Goal: Information Seeking & Learning: Check status

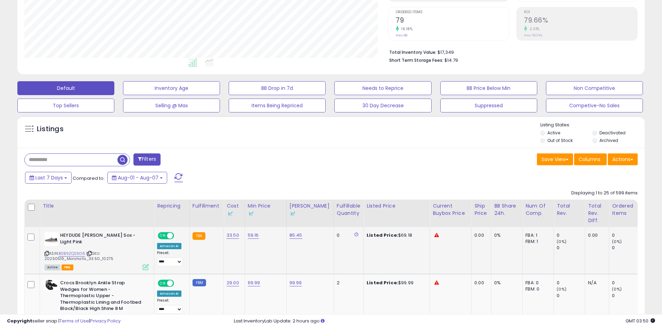
scroll to position [139, 0]
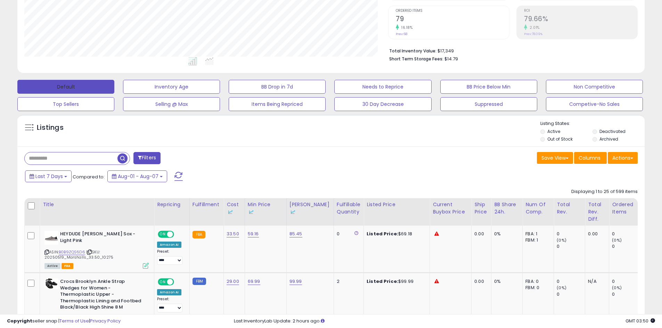
click at [76, 85] on button "Default" at bounding box center [65, 87] width 97 height 14
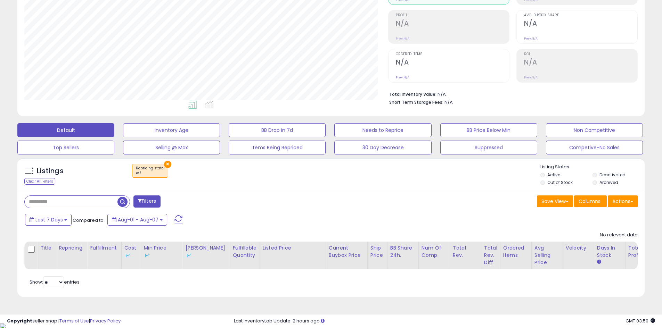
scroll to position [142, 364]
click at [152, 220] on span "Aug-01 - Aug-07" at bounding box center [138, 219] width 41 height 7
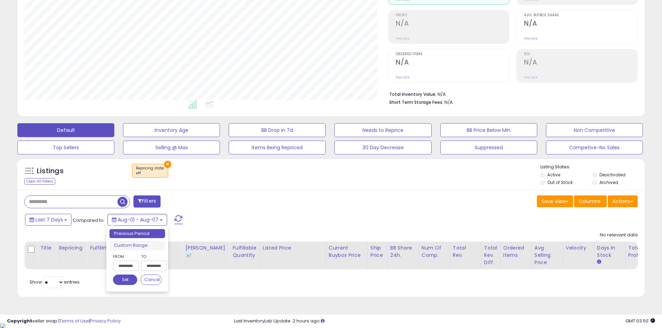
click at [243, 213] on div "Last 7 Days Compared to: Aug-01 - Aug-07" at bounding box center [253, 221] width 460 height 16
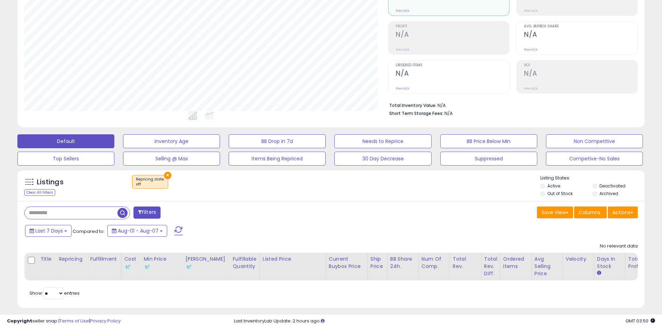
scroll to position [96, 0]
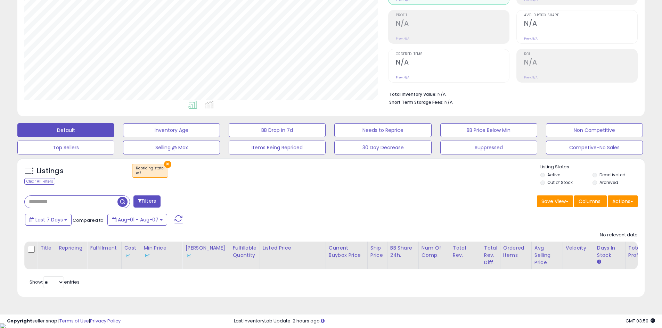
click at [240, 218] on div "Last 7 Days Compared to: Aug-01 - Aug-07" at bounding box center [253, 221] width 460 height 16
click at [146, 220] on span "Aug-01 - Aug-07" at bounding box center [138, 219] width 41 height 7
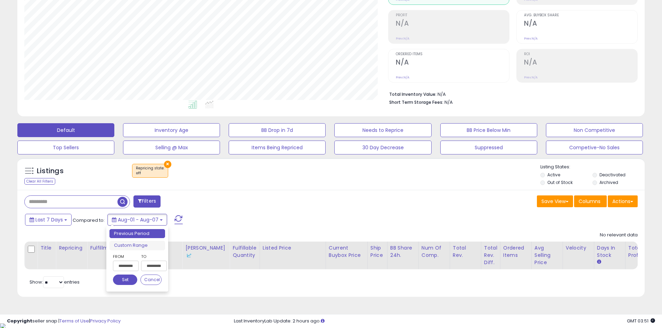
click at [130, 266] on input "**********" at bounding box center [126, 266] width 26 height 10
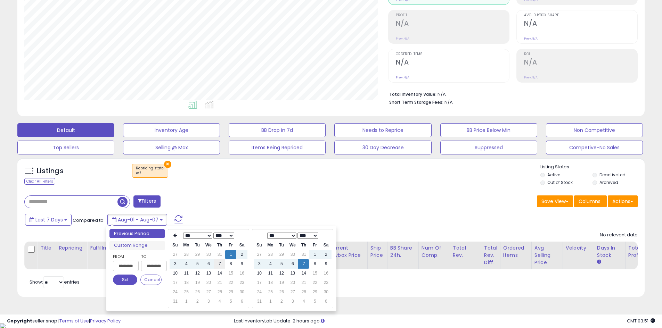
click at [219, 265] on td "7" at bounding box center [219, 264] width 11 height 9
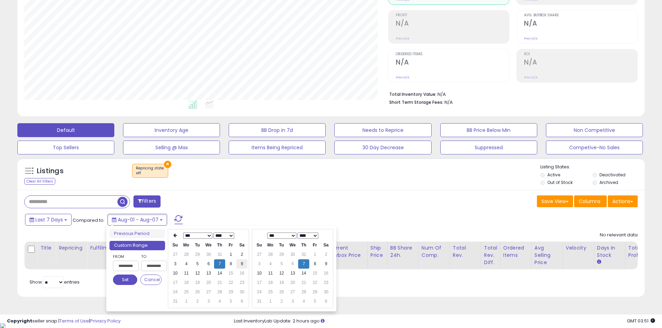
type input "**********"
click at [305, 276] on td "14" at bounding box center [303, 273] width 11 height 9
type input "**********"
click at [126, 280] on button "Set" at bounding box center [125, 280] width 24 height 10
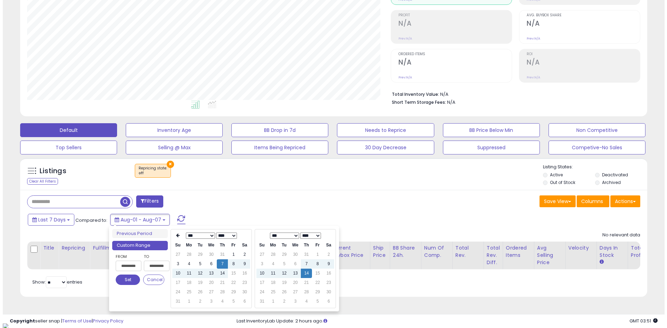
scroll to position [93, 0]
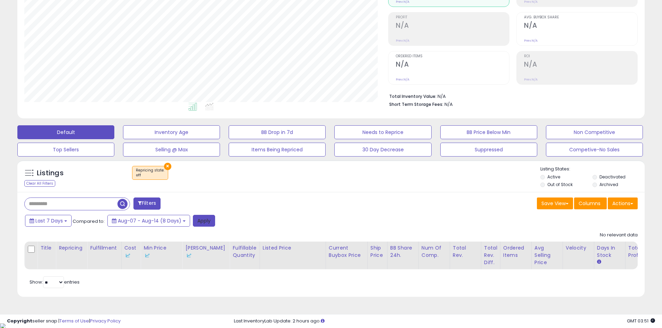
click at [203, 219] on button "Apply" at bounding box center [204, 221] width 22 height 12
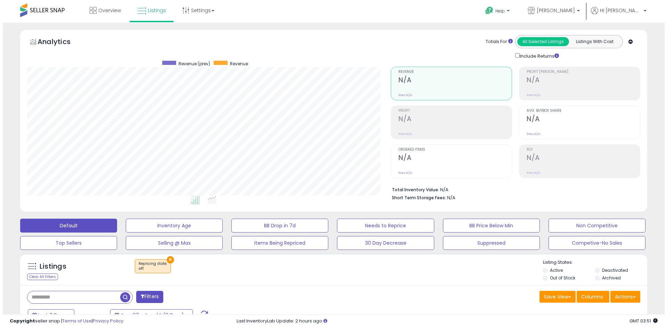
scroll to position [96, 0]
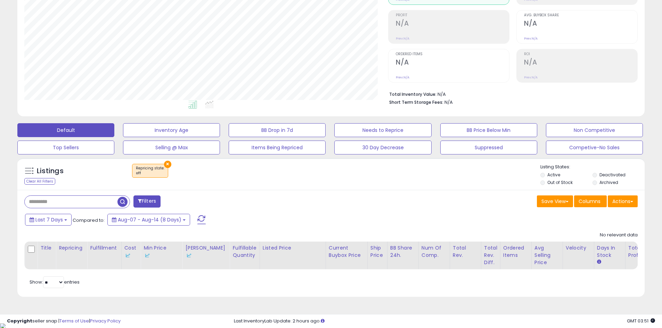
click at [166, 166] on button "×" at bounding box center [167, 164] width 7 height 7
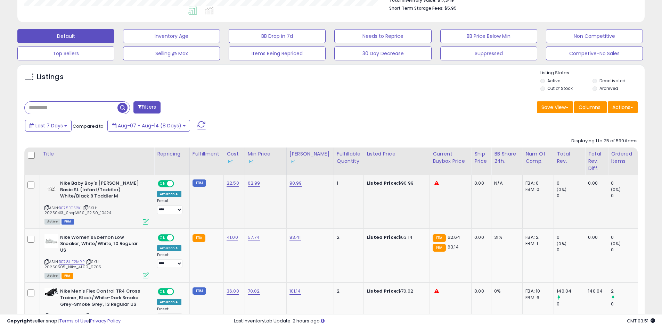
scroll to position [235, 0]
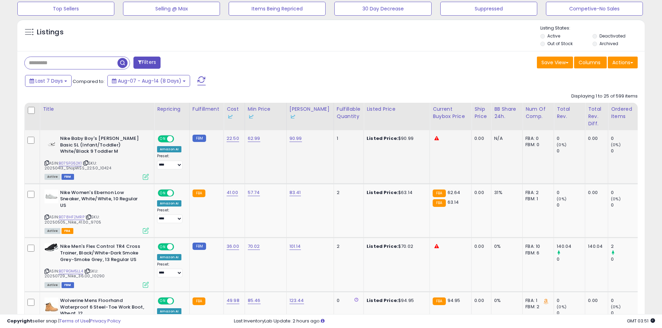
click at [206, 162] on td "FBM" at bounding box center [206, 157] width 34 height 54
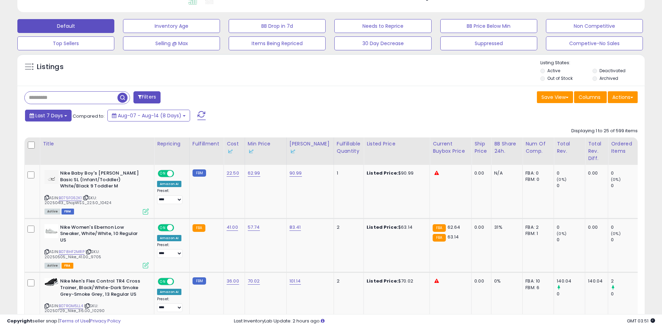
click at [61, 117] on span "Last 7 Days" at bounding box center [48, 115] width 27 height 7
click at [86, 24] on button "Default" at bounding box center [65, 26] width 97 height 14
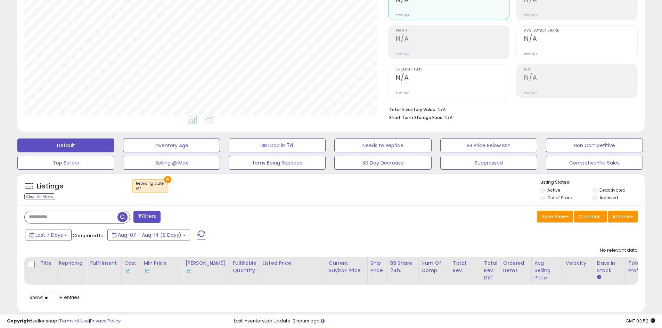
scroll to position [96, 0]
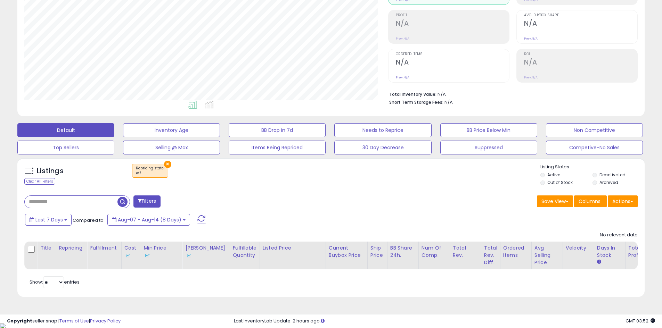
click at [293, 211] on div "Filters Save View Save As New View" at bounding box center [330, 243] width 627 height 107
click at [231, 179] on div "× Repricing state : off" at bounding box center [331, 173] width 417 height 19
click at [169, 164] on button "×" at bounding box center [167, 164] width 7 height 7
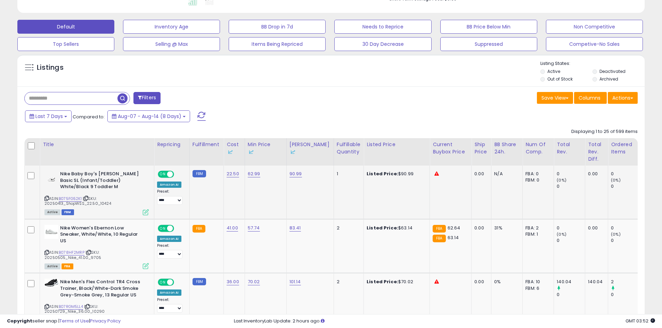
scroll to position [200, 0]
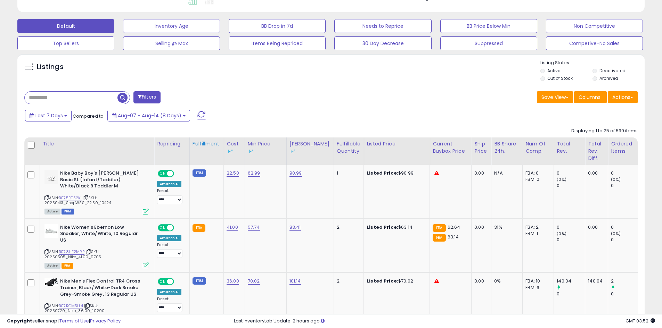
click at [212, 143] on div "Fulfillment" at bounding box center [207, 143] width 28 height 7
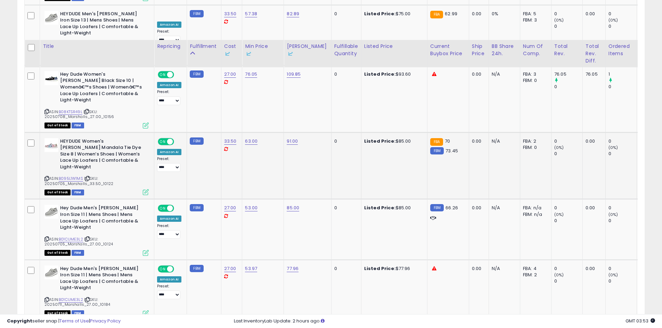
scroll to position [1544, 0]
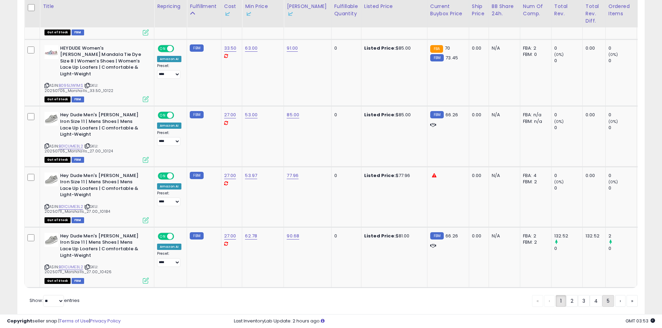
click at [627, 295] on link "5" at bounding box center [632, 301] width 11 height 12
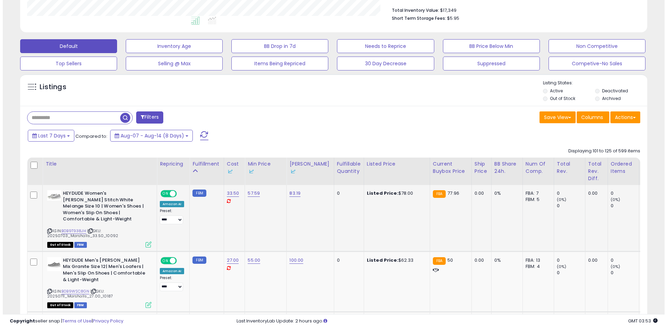
scroll to position [68, 0]
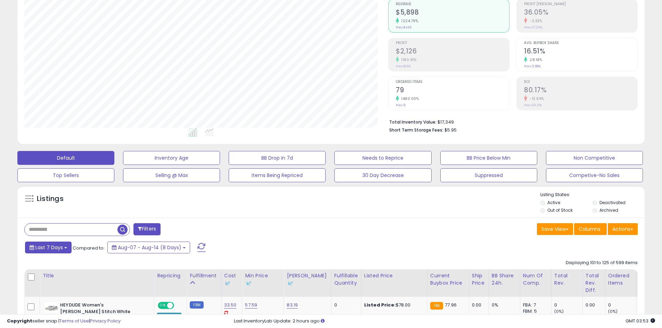
click at [49, 244] on button "Last 7 Days" at bounding box center [48, 248] width 47 height 12
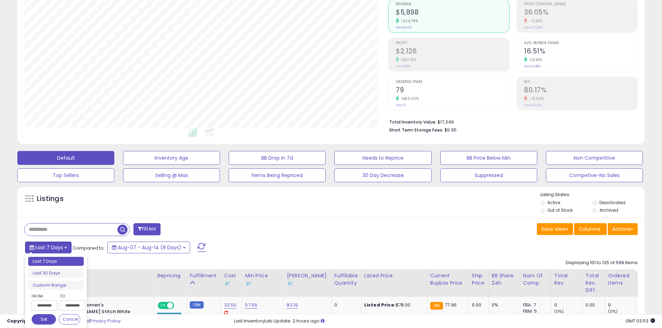
click at [49, 244] on button "Last 7 Days" at bounding box center [48, 248] width 47 height 12
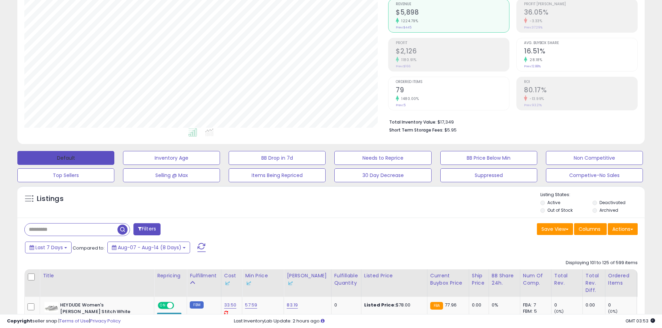
click at [82, 157] on button "Default" at bounding box center [65, 158] width 97 height 14
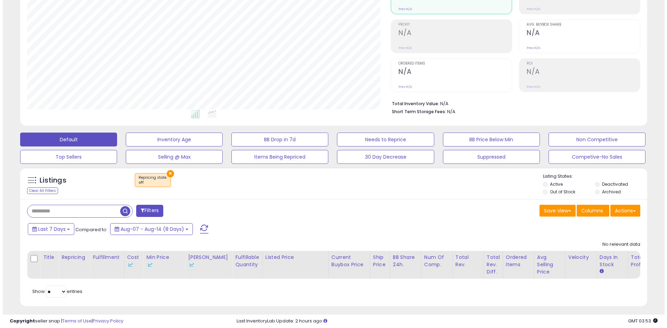
scroll to position [96, 0]
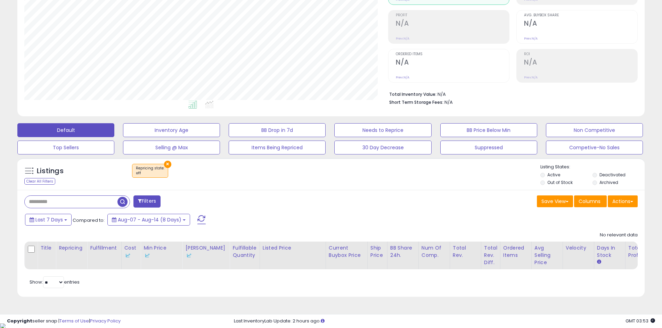
click at [30, 169] on span at bounding box center [29, 171] width 9 height 9
click at [28, 173] on span at bounding box center [29, 171] width 9 height 9
click at [384, 174] on div "× Repricing state : off" at bounding box center [331, 173] width 417 height 19
click at [157, 204] on button "Filters" at bounding box center [146, 202] width 27 height 12
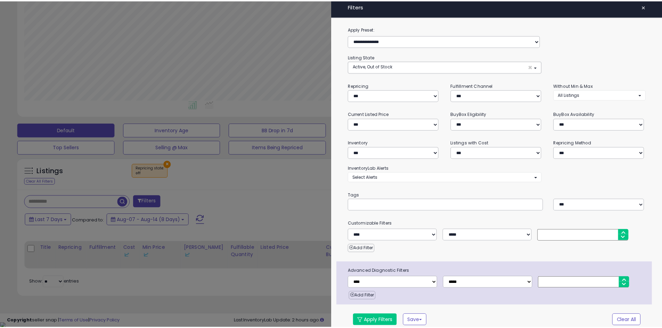
scroll to position [0, 0]
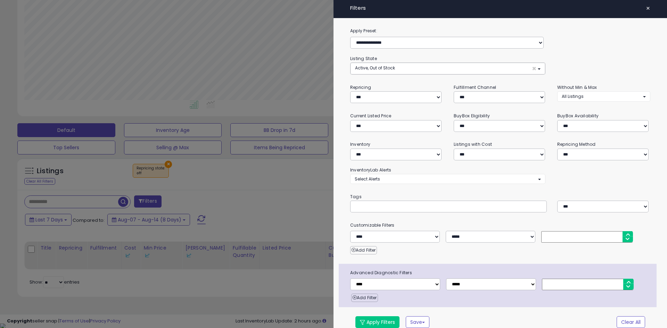
click at [646, 9] on span "×" at bounding box center [648, 8] width 5 height 10
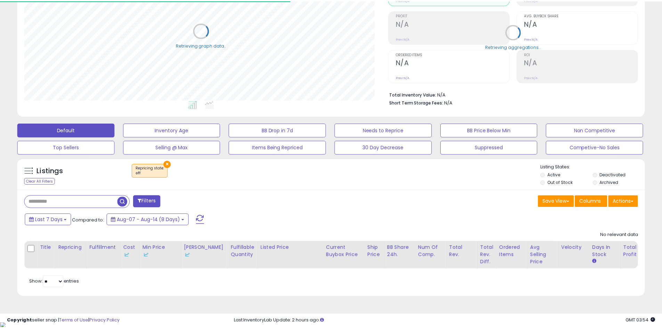
scroll to position [347358, 347137]
